Goal: Information Seeking & Learning: Find specific fact

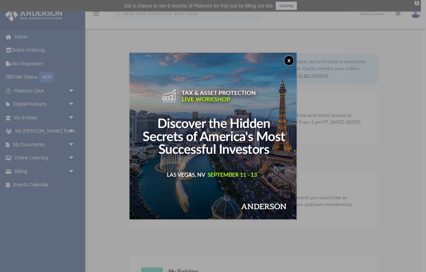
click at [291, 61] on button "x" at bounding box center [289, 60] width 10 height 10
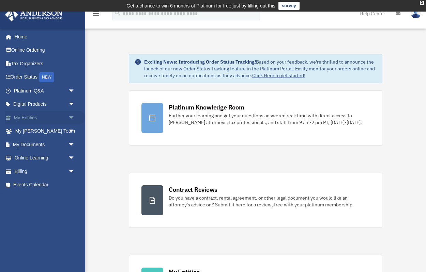
click at [76, 115] on span "arrow_drop_down" at bounding box center [75, 118] width 14 height 14
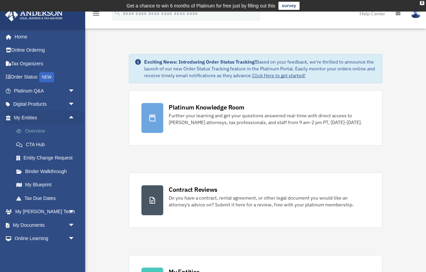
click at [43, 133] on link "Overview" at bounding box center [48, 132] width 76 height 14
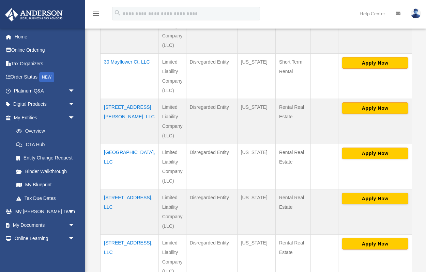
scroll to position [330, 0]
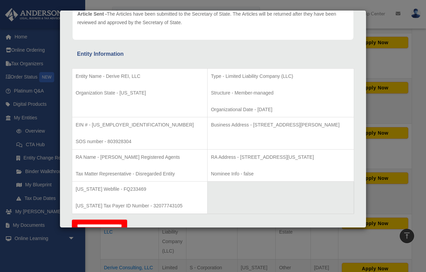
scroll to position [91, 0]
drag, startPoint x: 232, startPoint y: 125, endPoint x: 268, endPoint y: 121, distance: 35.7
click at [268, 121] on p "Business Address - [STREET_ADDRESS][PERSON_NAME]" at bounding box center [280, 125] width 139 height 9
copy p "[STREET_ADDRESS][PERSON_NAME]"
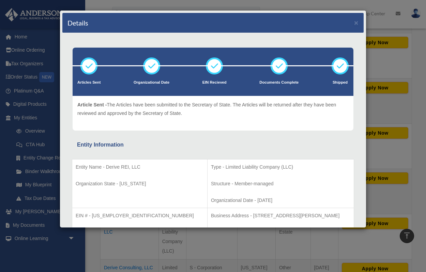
scroll to position [0, 0]
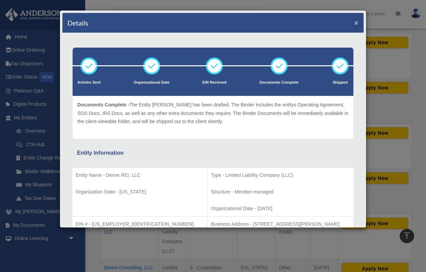
click at [355, 21] on button "×" at bounding box center [356, 22] width 4 height 7
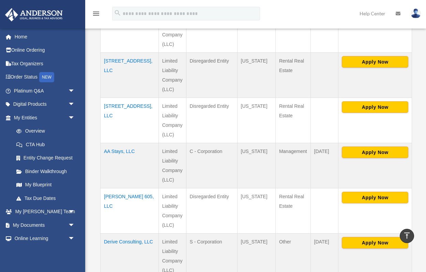
scroll to position [400, 0]
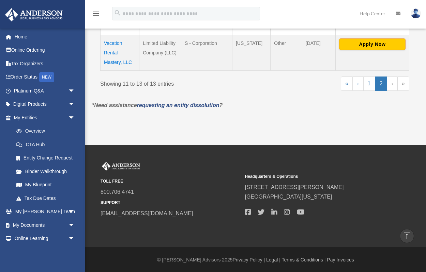
click at [111, 50] on td "Vacation Rental Mastery, LLC" at bounding box center [119, 53] width 39 height 36
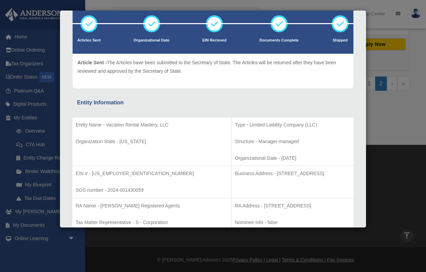
scroll to position [58, 0]
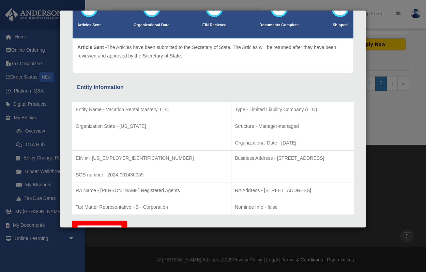
drag, startPoint x: 229, startPoint y: 158, endPoint x: 267, endPoint y: 156, distance: 37.1
click at [267, 156] on p "Business Address - [STREET_ADDRESS]" at bounding box center [292, 158] width 115 height 9
copy p "[STREET_ADDRESS]"
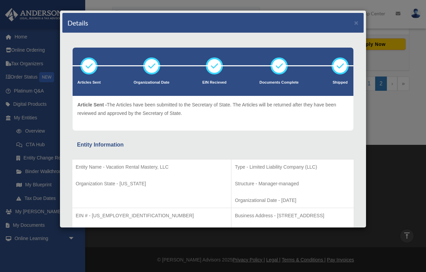
scroll to position [0, 0]
click at [357, 23] on button "×" at bounding box center [356, 22] width 4 height 7
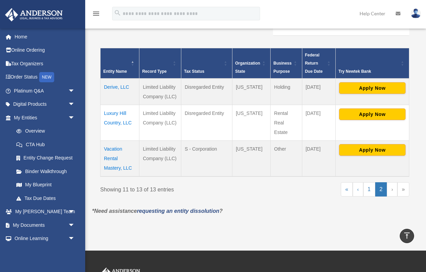
scroll to position [127, 0]
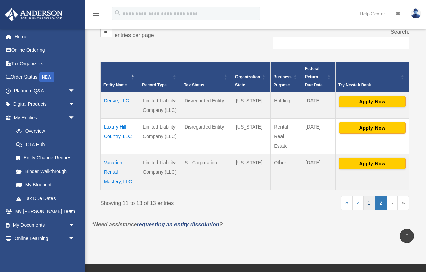
click at [367, 200] on link "1" at bounding box center [369, 203] width 12 height 14
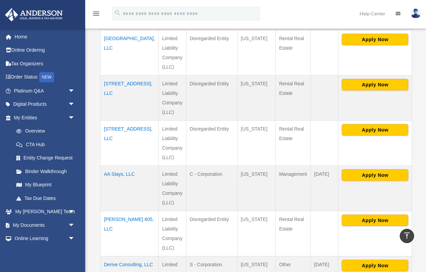
scroll to position [327, 0]
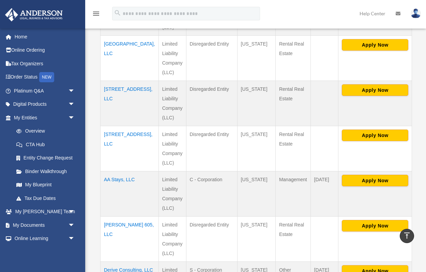
click at [129, 172] on td "AA Stays, LLC" at bounding box center [129, 194] width 58 height 45
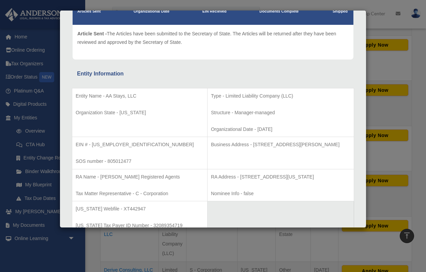
scroll to position [76, 0]
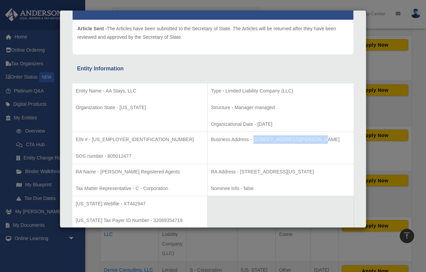
drag, startPoint x: 228, startPoint y: 138, endPoint x: 286, endPoint y: 137, distance: 57.5
click at [286, 137] on p "Business Address - [STREET_ADDRESS][PERSON_NAME]" at bounding box center [280, 139] width 139 height 9
copy p "[STREET_ADDRESS][PERSON_NAME]"
